Goal: Navigation & Orientation: Find specific page/section

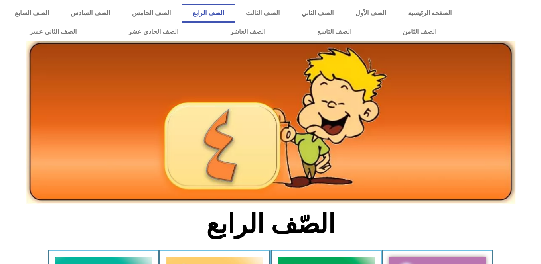
scroll to position [231, 0]
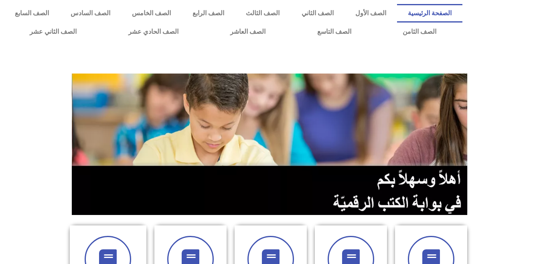
scroll to position [231, 0]
